Goal: Check status: Check status

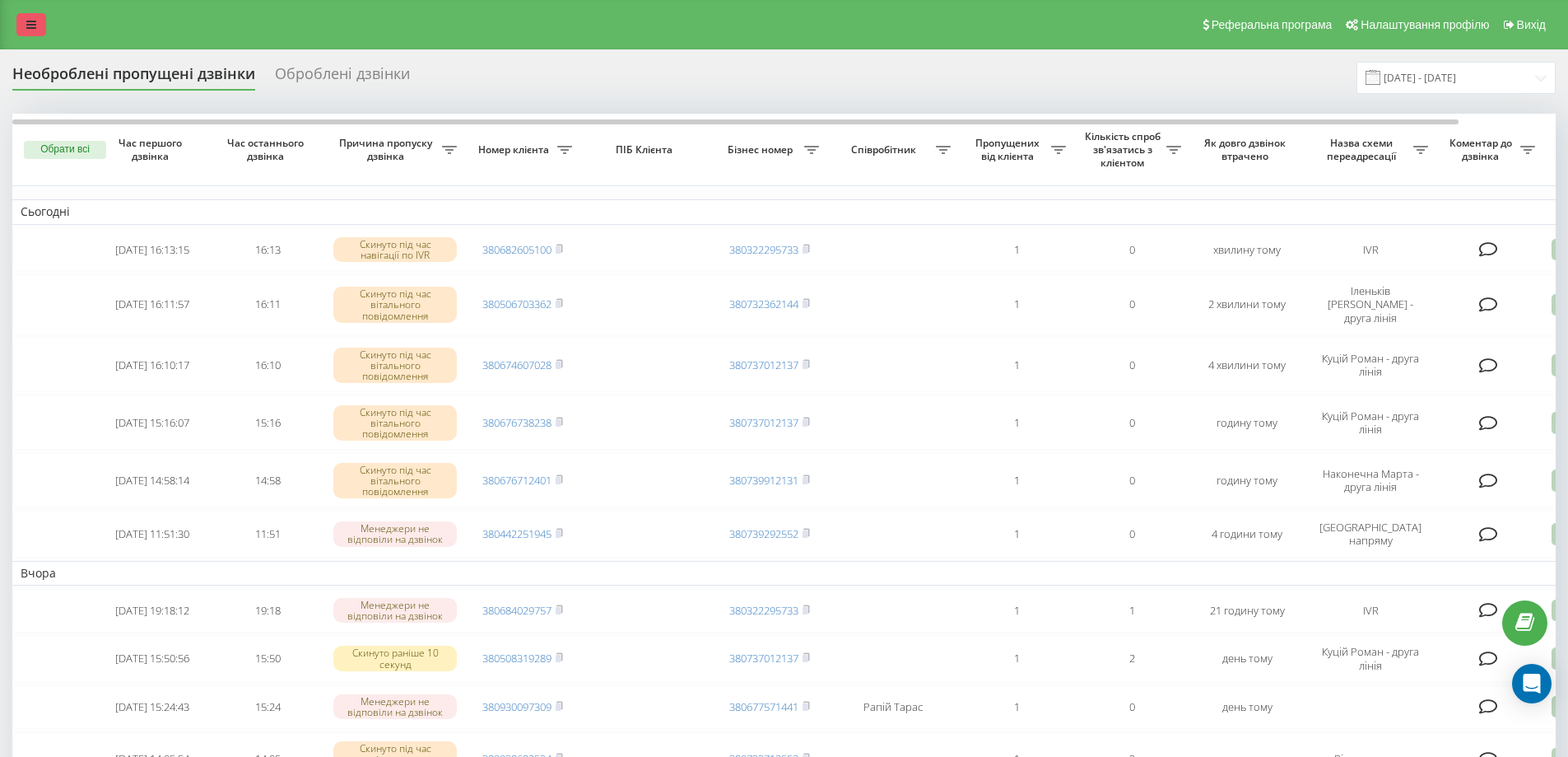
click at [35, 24] on icon at bounding box center [31, 25] width 10 height 12
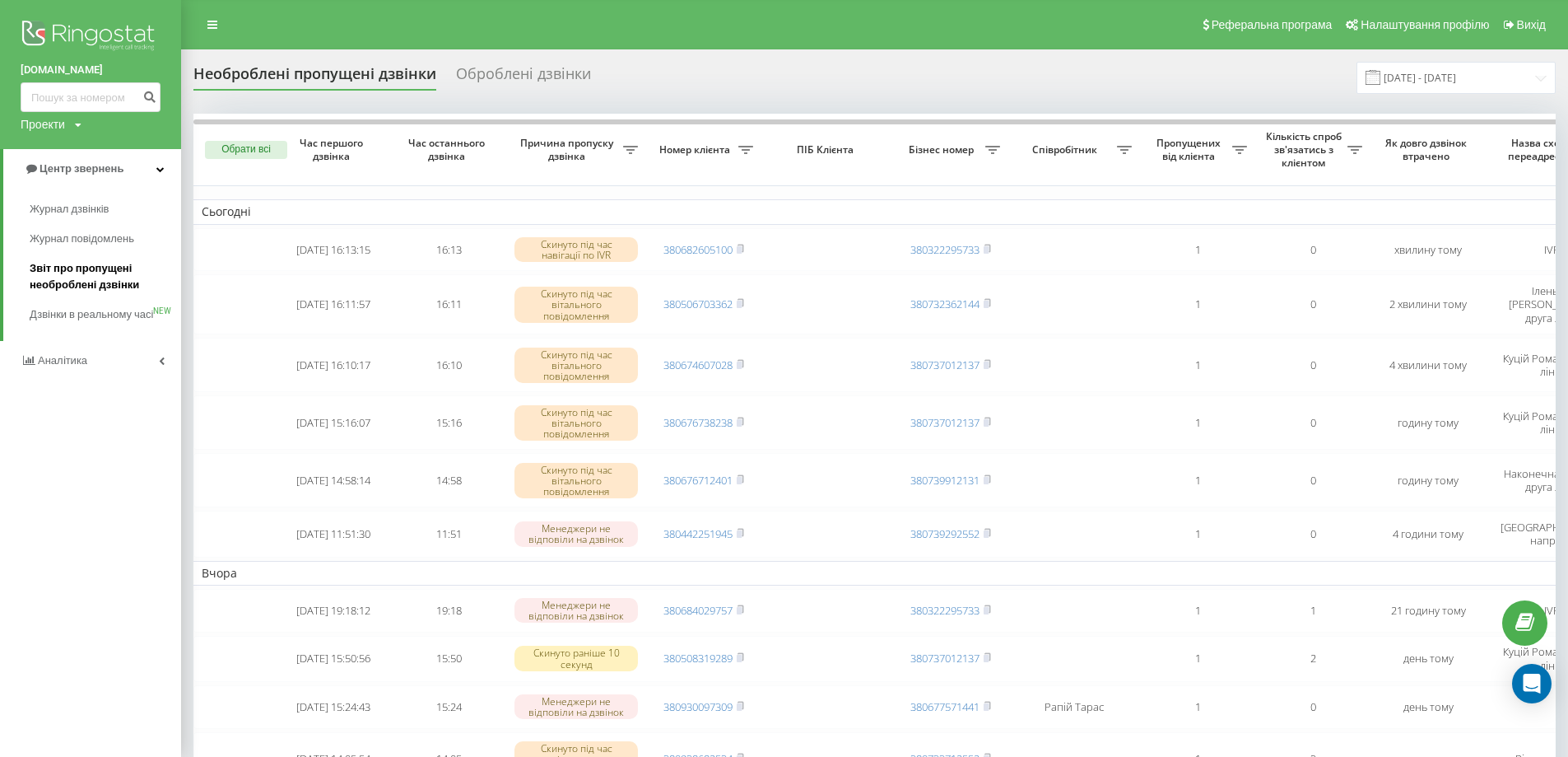
click at [66, 261] on link "Звіт про пропущені необроблені дзвінки" at bounding box center [106, 276] width 151 height 46
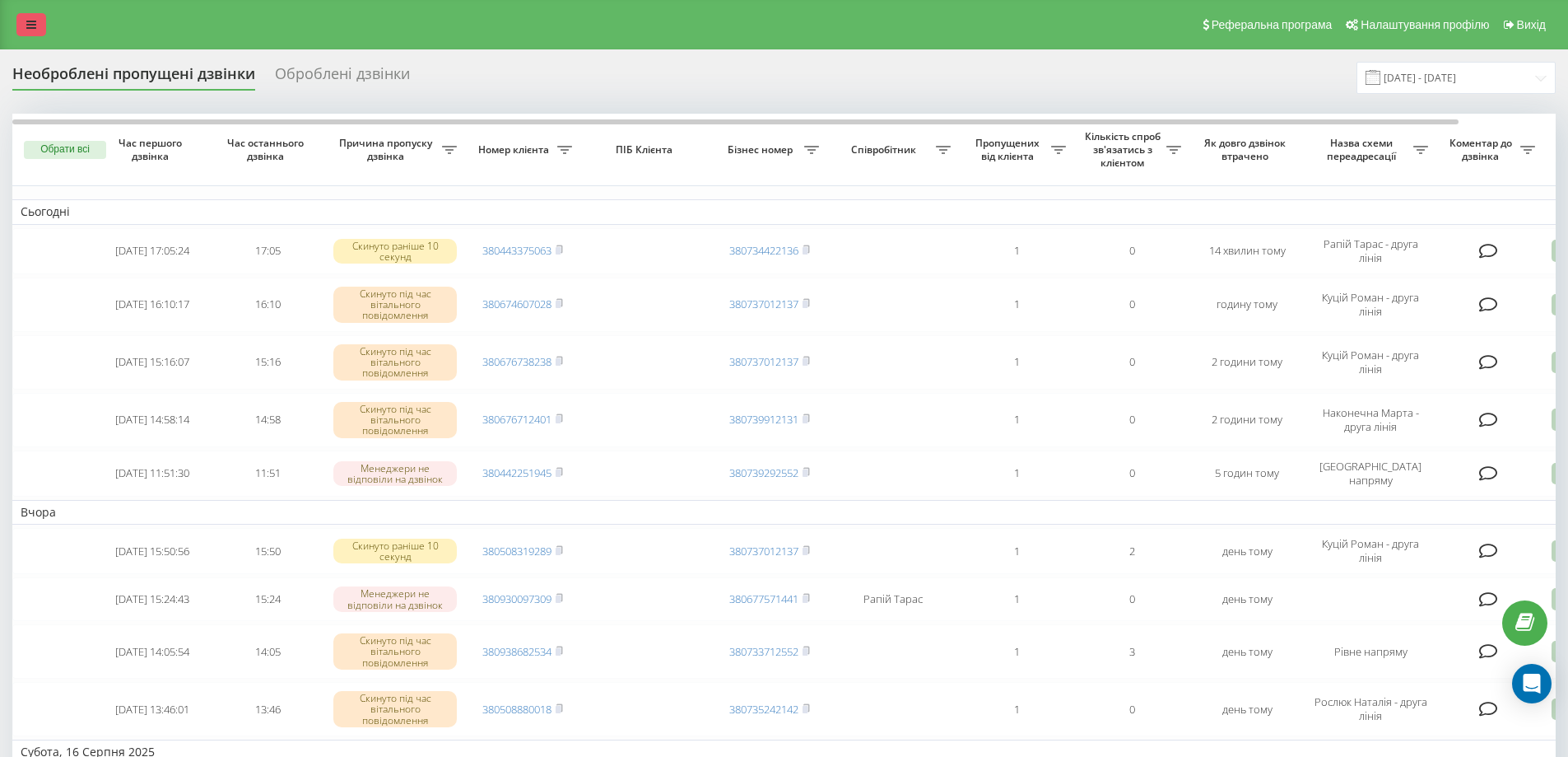
click at [29, 24] on icon at bounding box center [31, 25] width 10 height 12
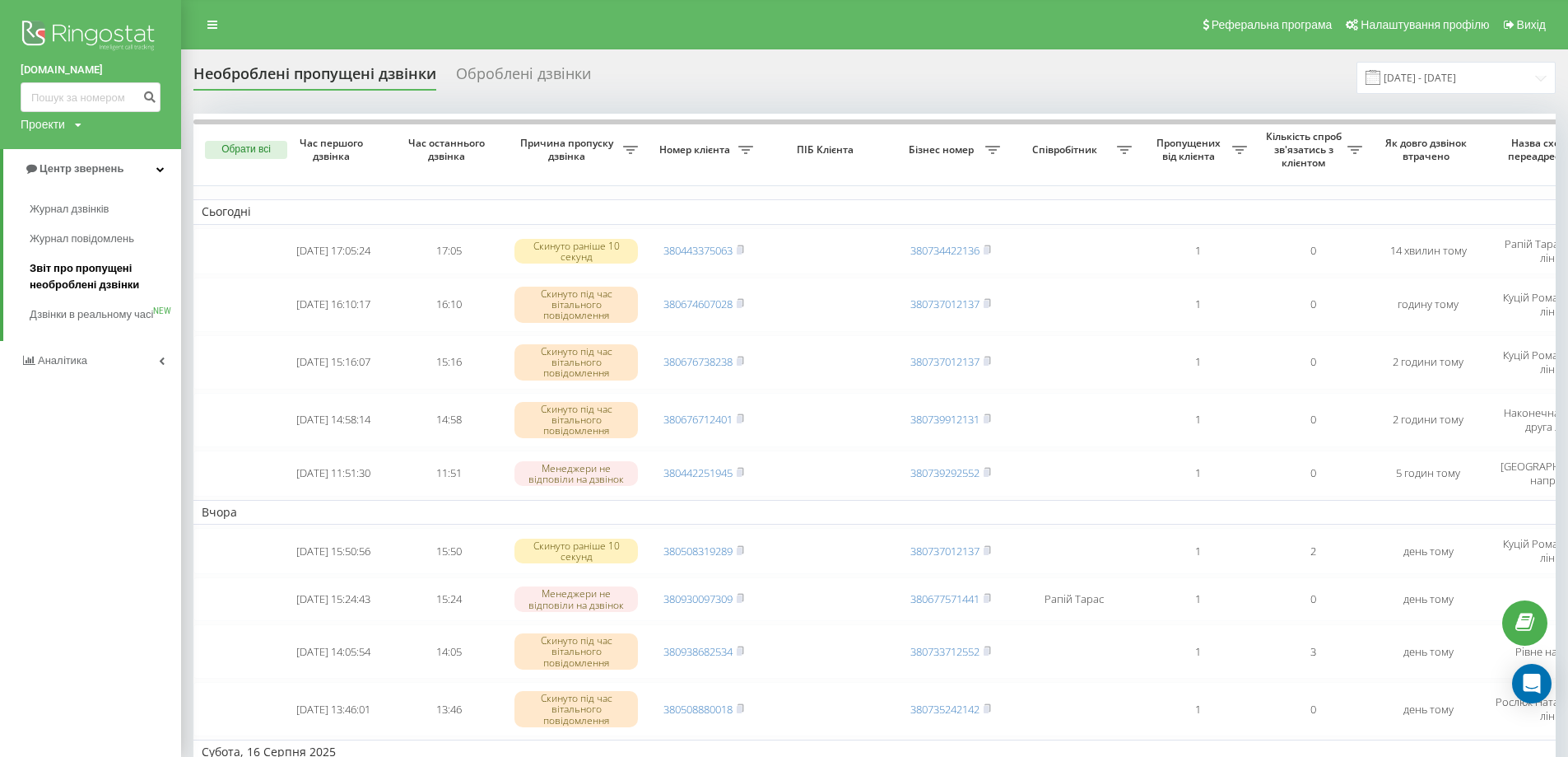
click at [112, 261] on span "Звіт про пропущені необроблені дзвінки" at bounding box center [101, 277] width 143 height 33
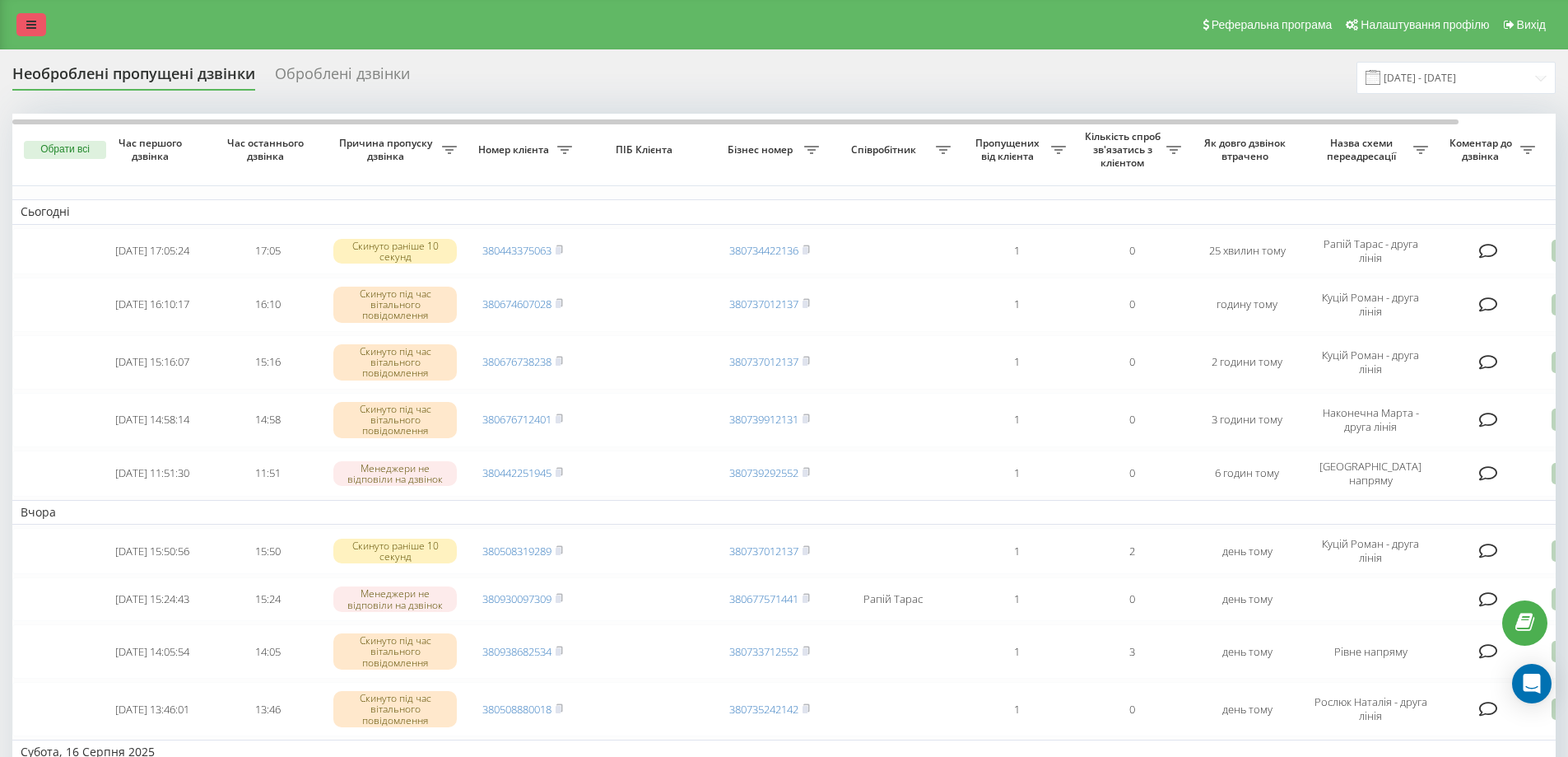
click at [35, 26] on icon at bounding box center [31, 25] width 10 height 12
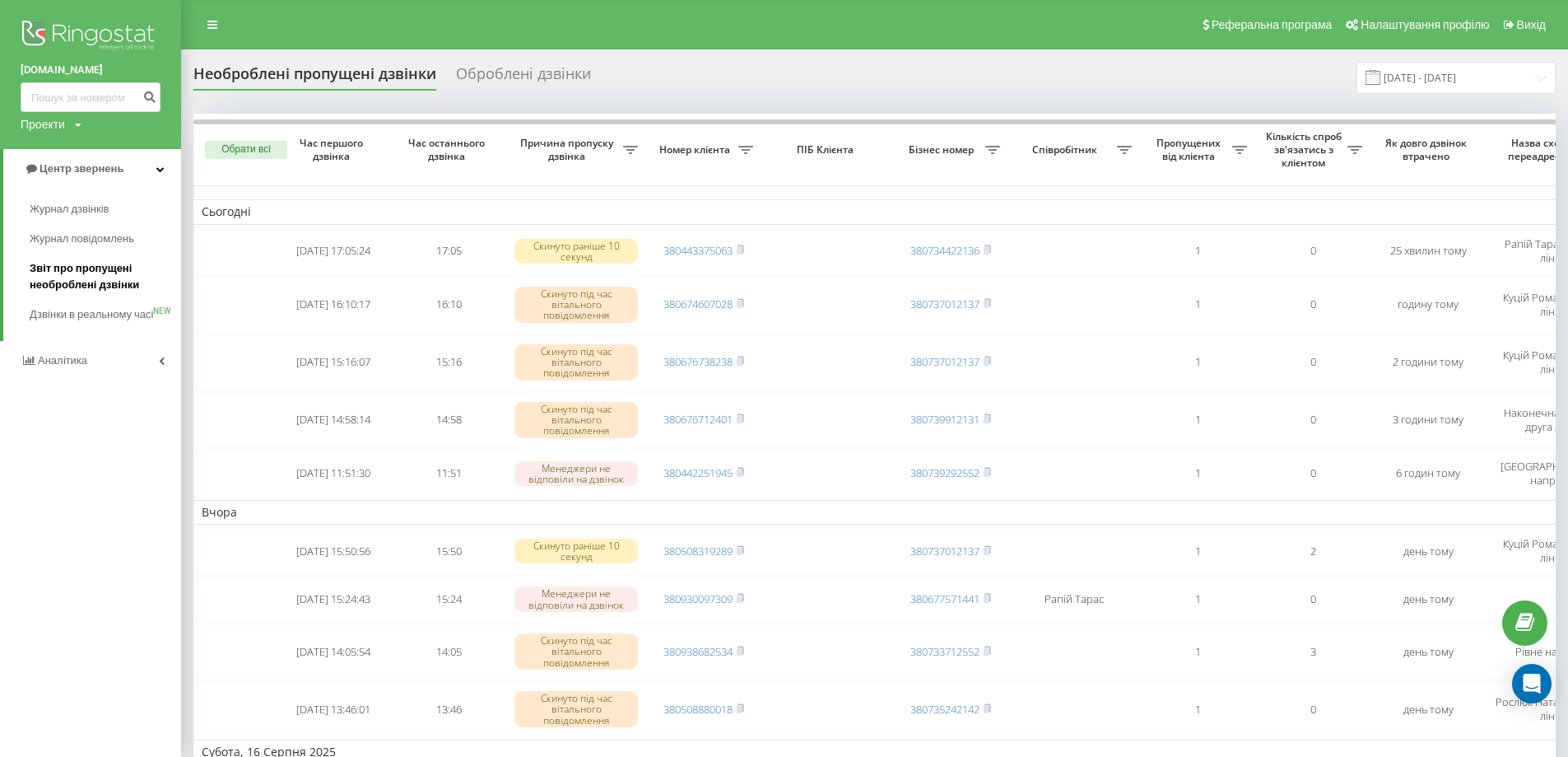
click at [107, 272] on span "Звіт про пропущені необроблені дзвінки" at bounding box center [101, 277] width 143 height 33
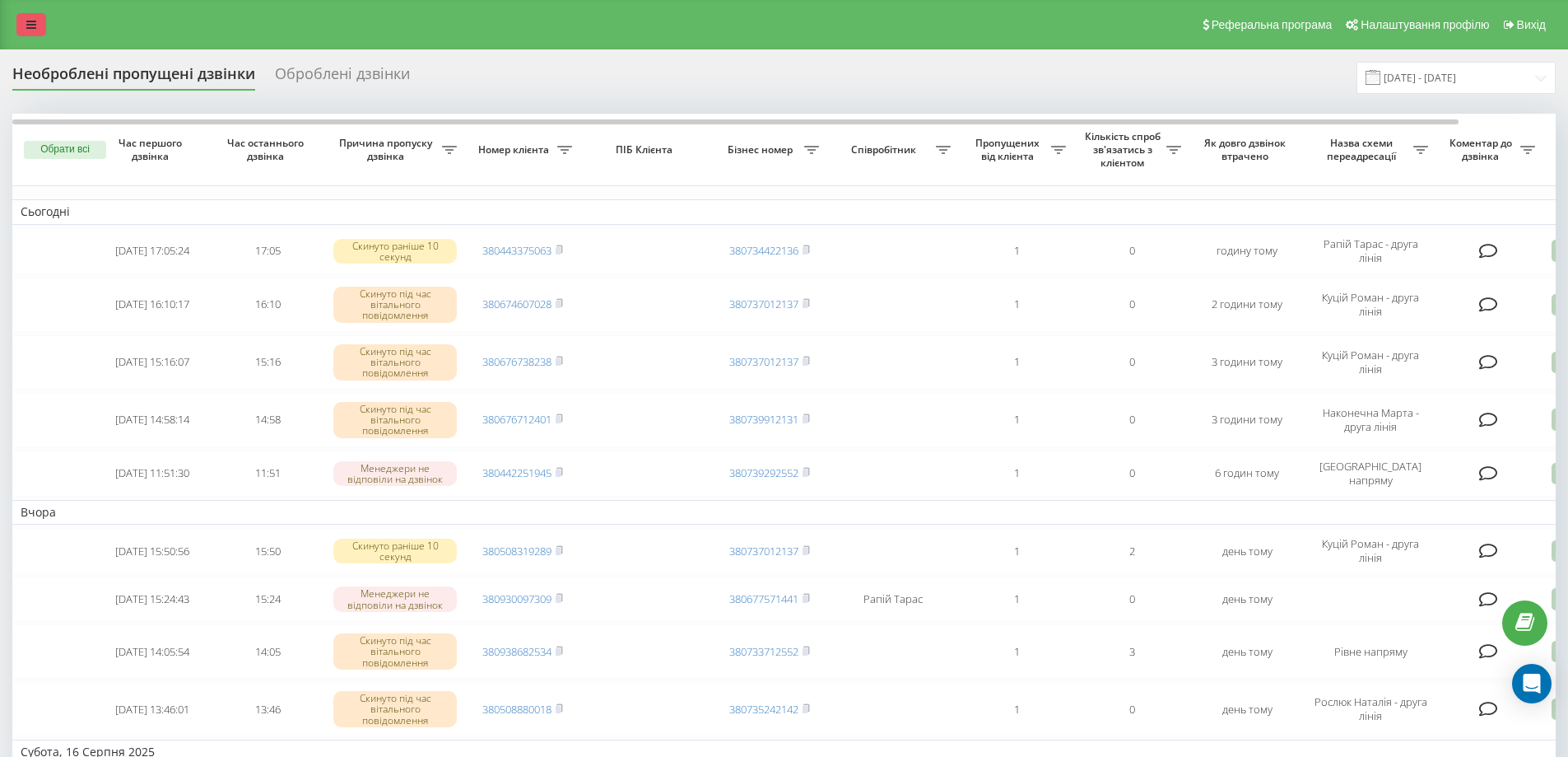
click at [29, 18] on link at bounding box center [31, 24] width 30 height 23
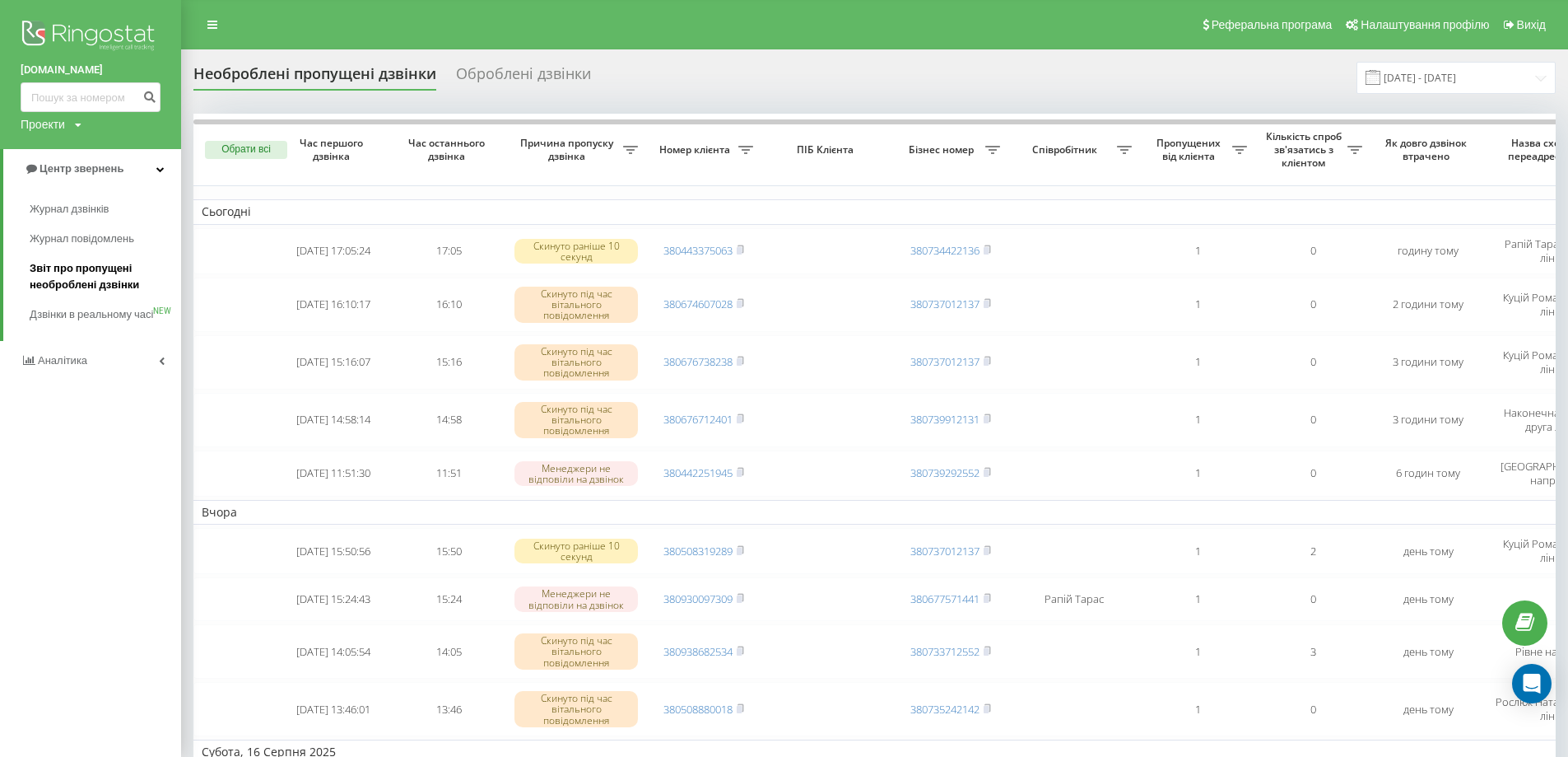
click at [112, 269] on span "Звіт про пропущені необроблені дзвінки" at bounding box center [101, 277] width 143 height 33
